Goal: Information Seeking & Learning: Check status

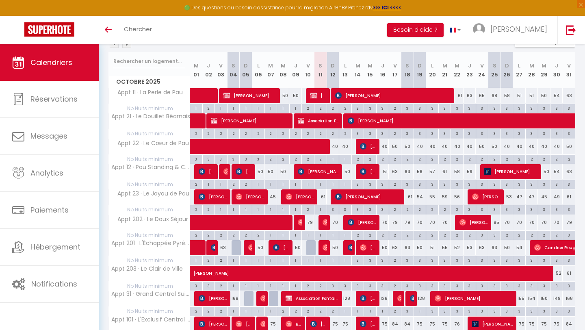
scroll to position [100, 0]
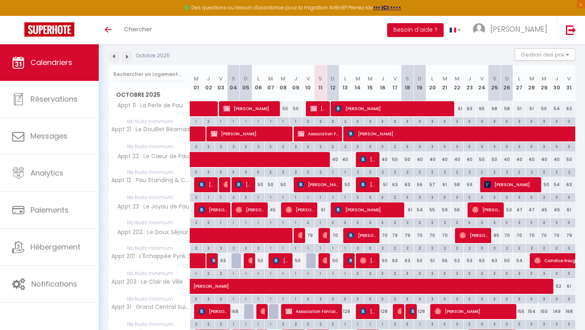
scroll to position [100, 0]
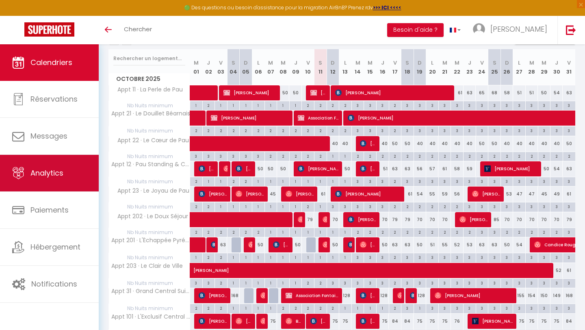
click at [57, 185] on link "Analytics" at bounding box center [49, 173] width 99 height 37
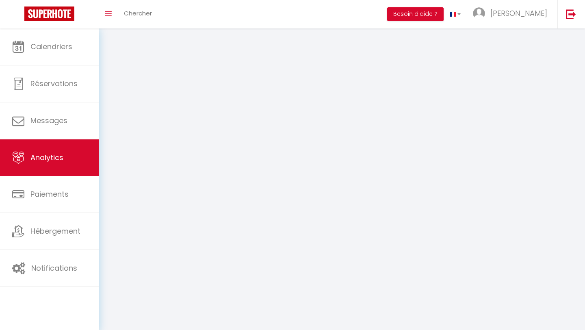
select select "2025"
select select "10"
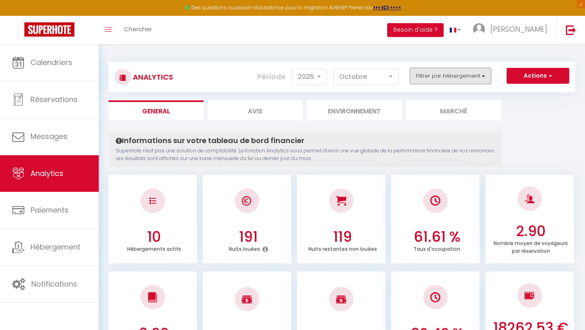
click at [425, 79] on button "Filtrer par hébergement" at bounding box center [450, 76] width 81 height 16
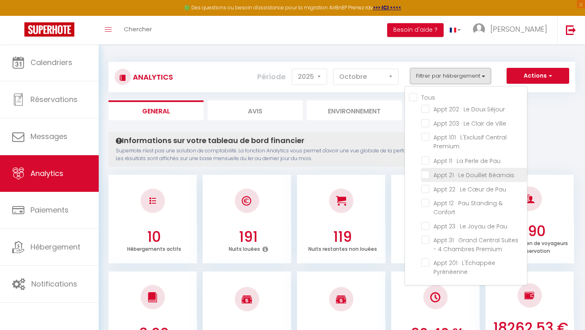
click at [449, 178] on span "Appt 21 · Le Douillet Béarnais" at bounding box center [474, 175] width 81 height 8
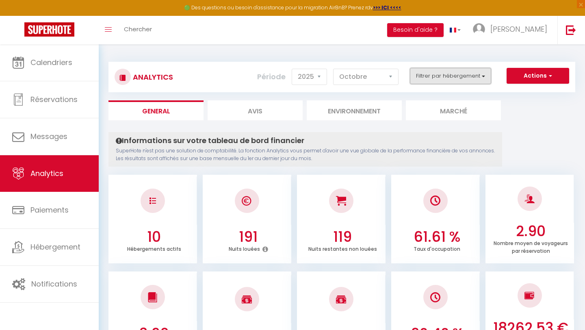
click at [446, 80] on button "Filtrer par hébergement" at bounding box center [450, 76] width 81 height 16
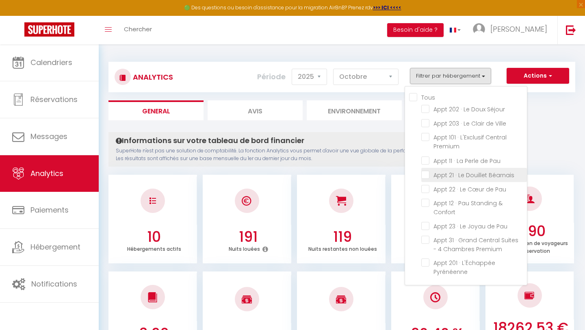
click at [440, 177] on Béarnais "checkbox" at bounding box center [475, 174] width 106 height 8
checkbox Béarnais "true"
checkbox Séjour "false"
checkbox Ville "false"
checkbox Premium "false"
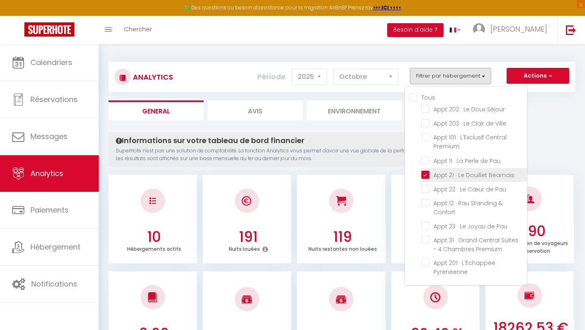
checkbox Pau "false"
checkbox Confort "false"
checkbox Pau "false"
checkbox Premium "false"
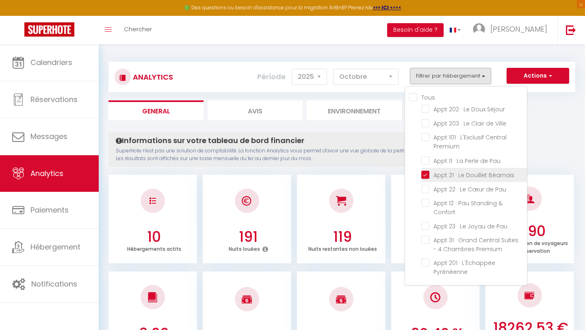
checkbox Pyrénéenne "false"
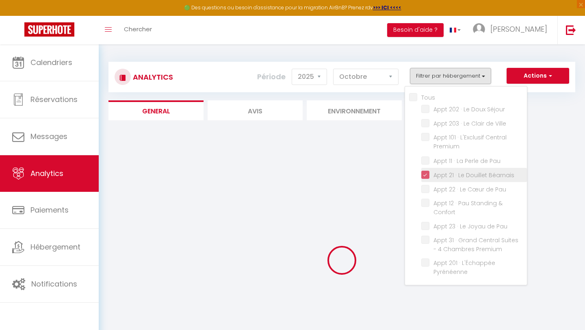
checkbox Séjour "false"
checkbox Ville "false"
checkbox Premium "false"
checkbox Pau "false"
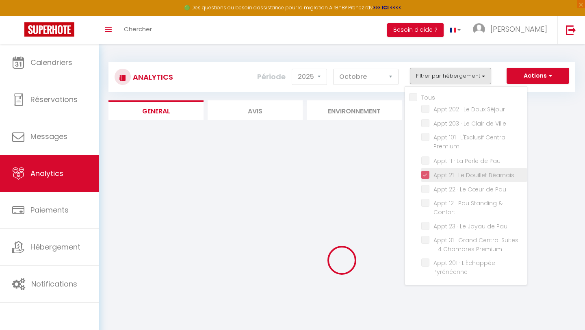
checkbox Confort "false"
checkbox Pau "false"
checkbox Premium "false"
checkbox Pyrénéenne "false"
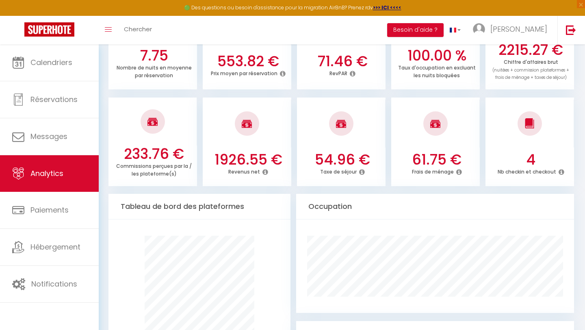
scroll to position [294, 0]
